Goal: Check status: Check status

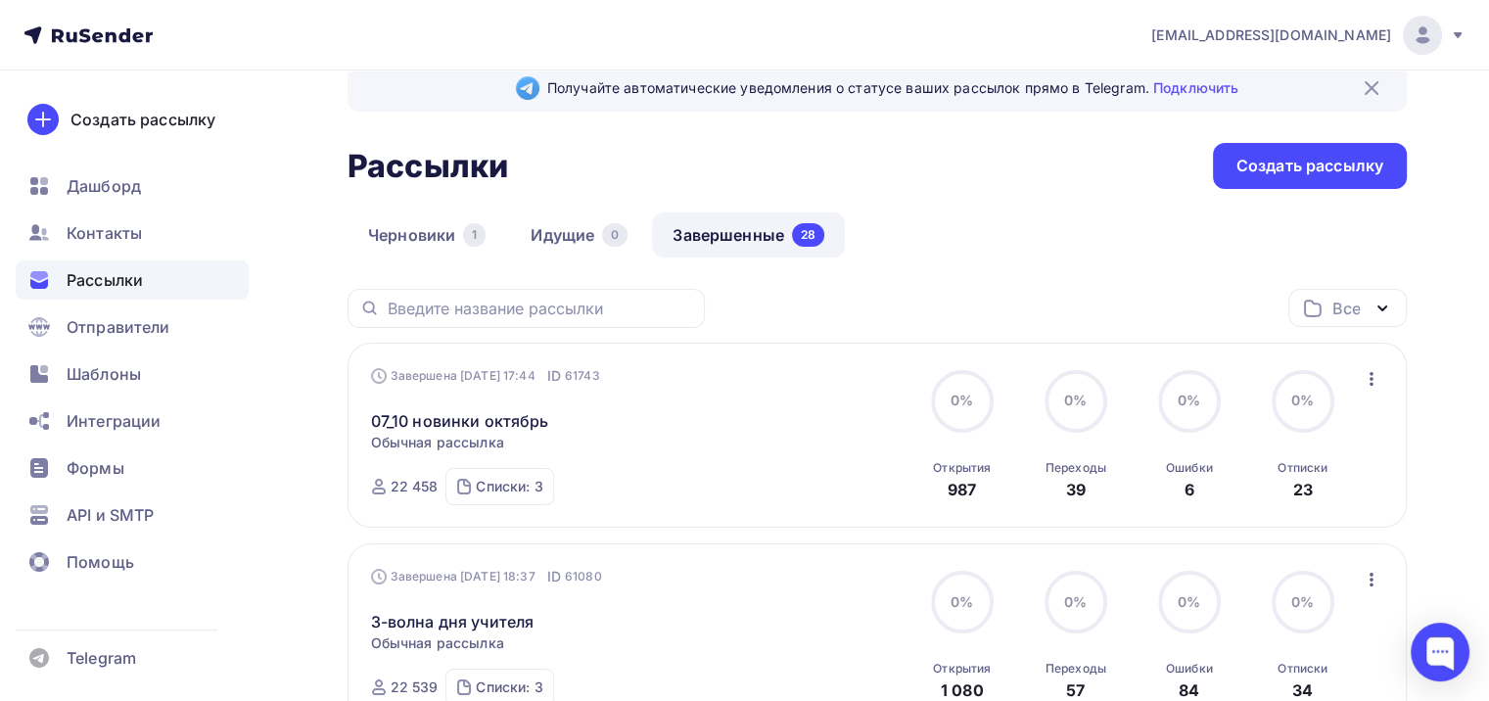
scroll to position [98, 0]
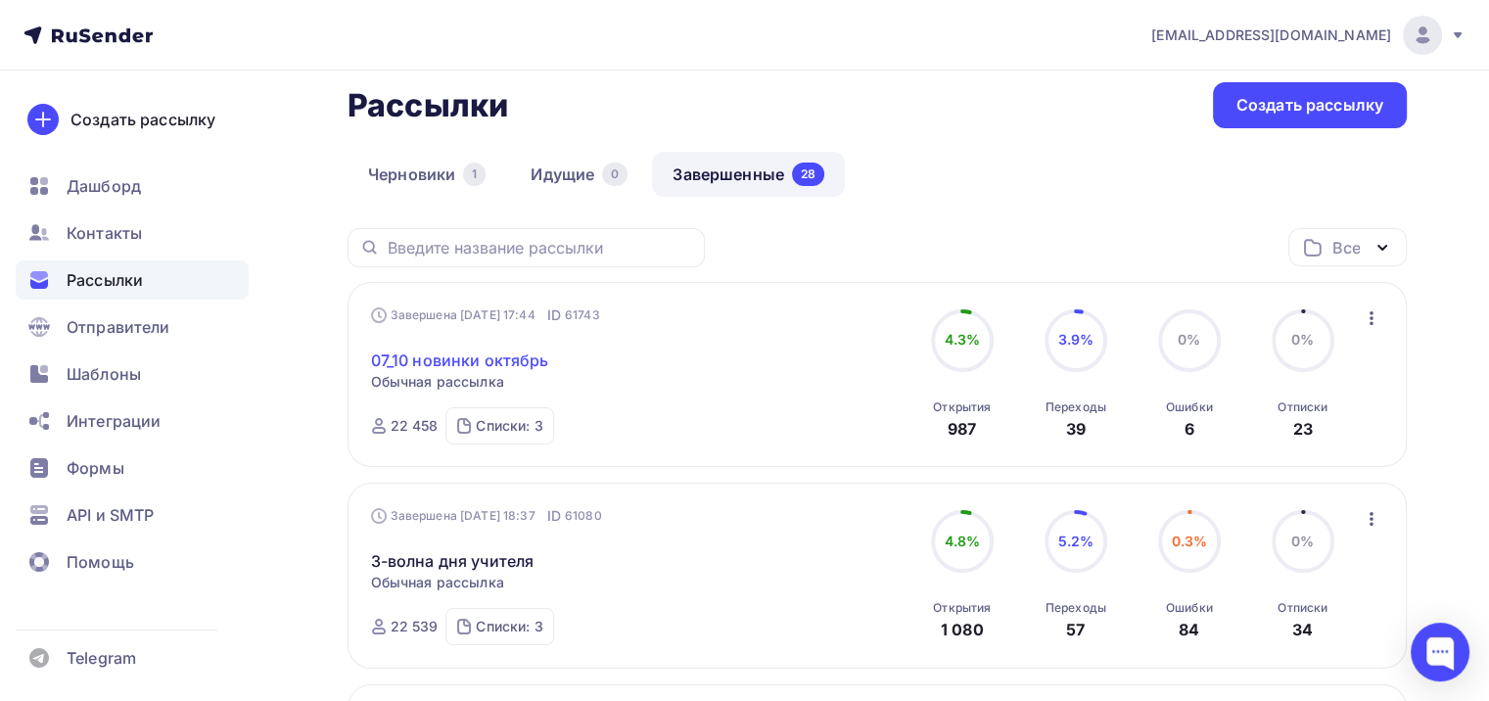
click at [520, 360] on link "07_10 новинки октябрь" at bounding box center [460, 360] width 178 height 23
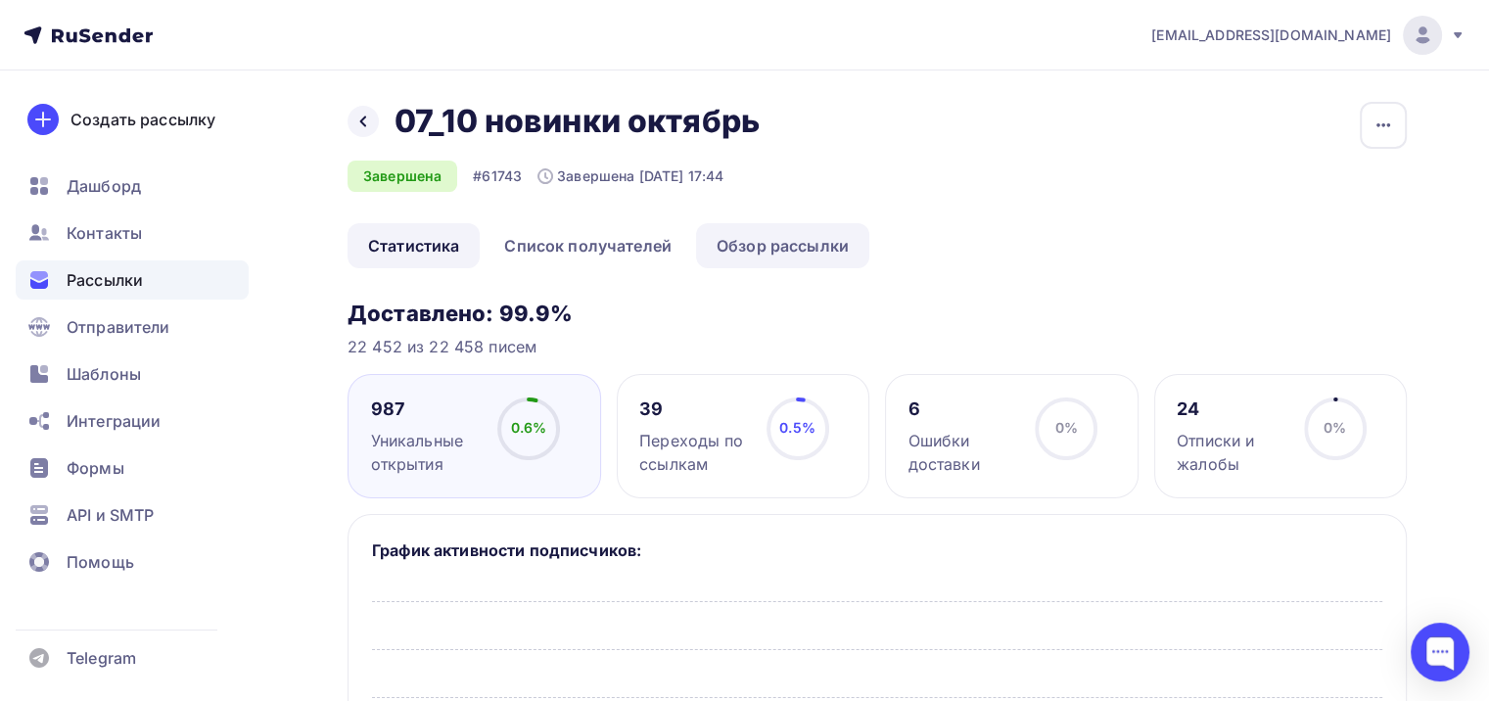
click at [746, 245] on link "Обзор рассылки" at bounding box center [782, 245] width 173 height 45
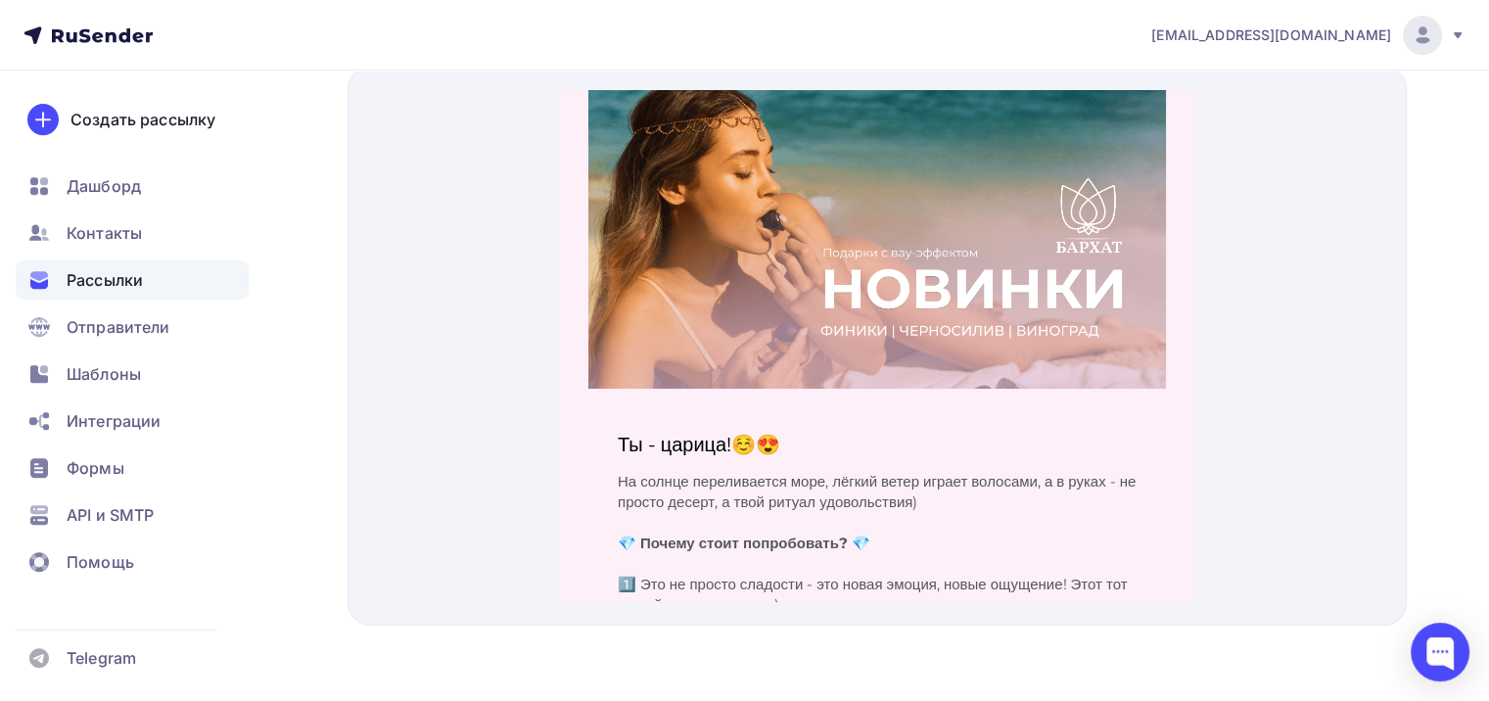
scroll to position [827, 0]
click at [754, 426] on p "Ты - царица!☺️😍" at bounding box center [877, 419] width 519 height 23
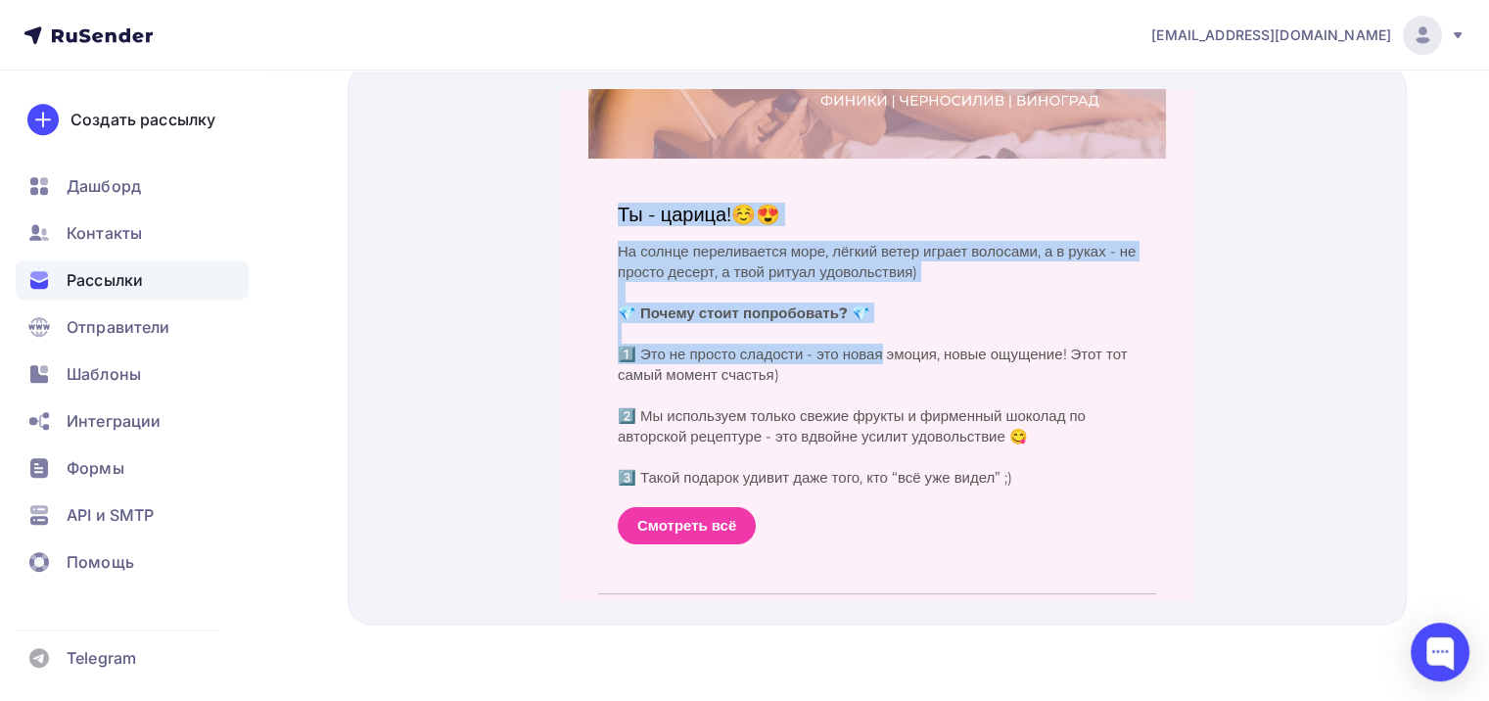
scroll to position [266, 0]
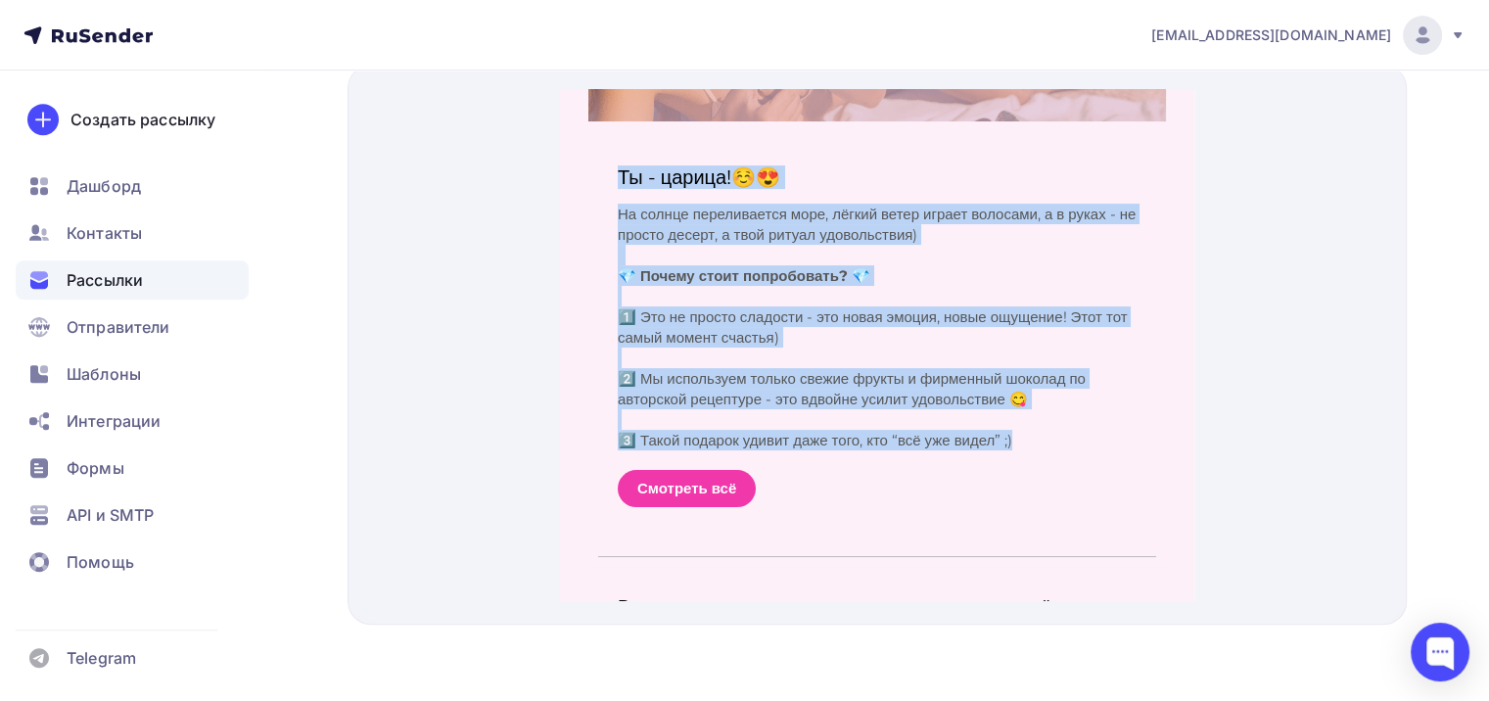
drag, startPoint x: 615, startPoint y: 314, endPoint x: 1071, endPoint y: 418, distance: 467.9
click at [1071, 418] on div "Ты - царица!☺️😍 На солнце переливается море, лёгкий ветер играет волосами, а в …" at bounding box center [877, 310] width 578 height 425
copy div "Ты - царица!☺️😍 На солнце переливается море, лёгкий ветер играет волосами, а в …"
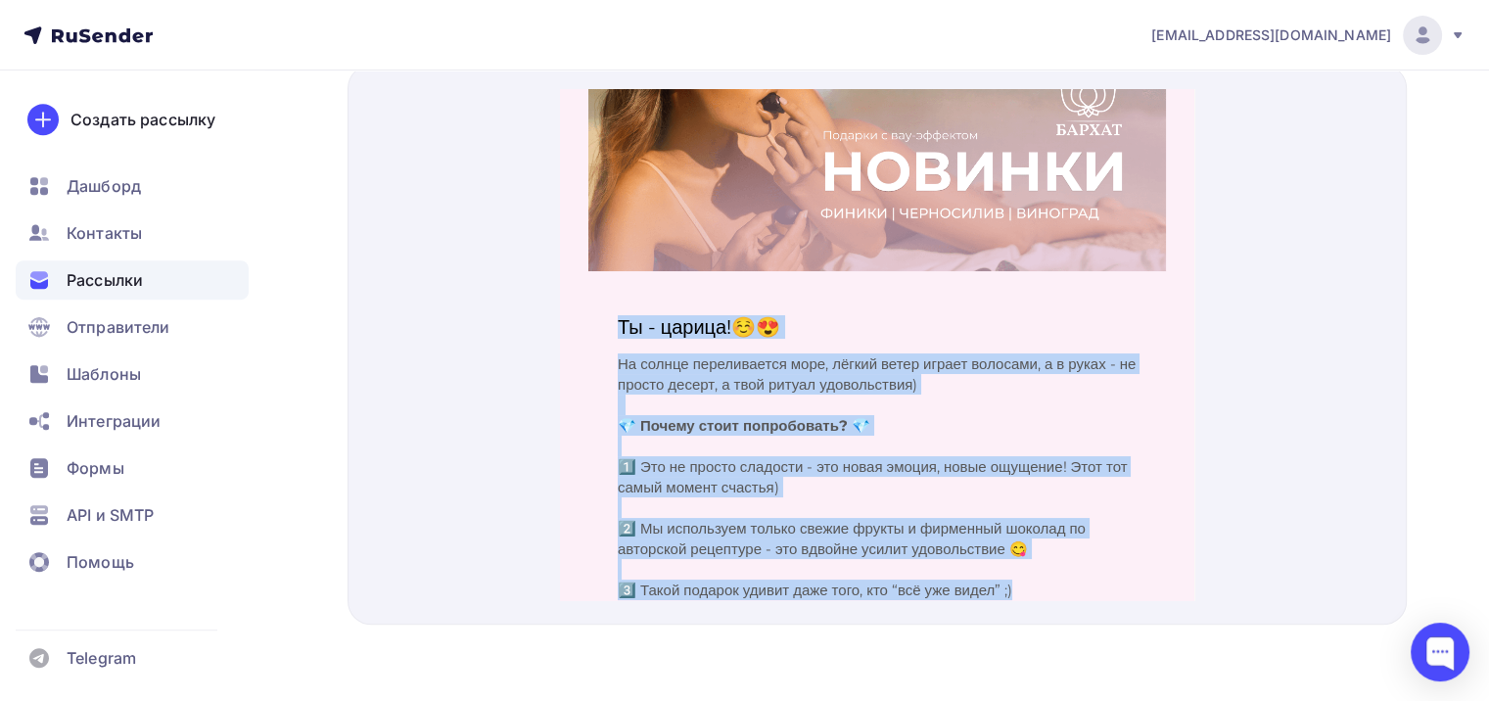
scroll to position [0, 0]
